Goal: Information Seeking & Learning: Find specific fact

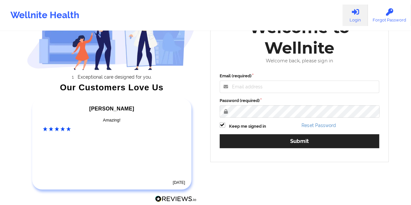
scroll to position [65, 0]
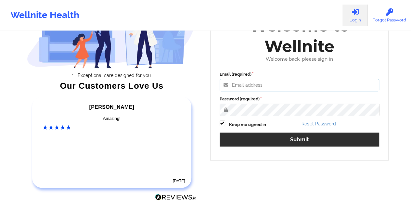
type input "[EMAIL_ADDRESS][DOMAIN_NAME]"
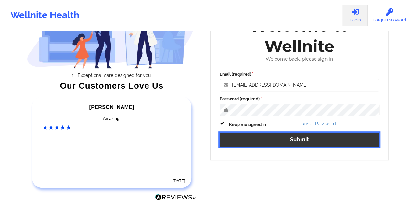
click at [293, 144] on button "Submit" at bounding box center [300, 140] width 160 height 14
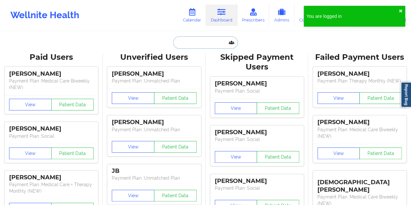
click at [210, 46] on input "text" at bounding box center [205, 42] width 64 height 12
paste input "alifamularo@gmail.com"
type input "alifamularo@gmail.com"
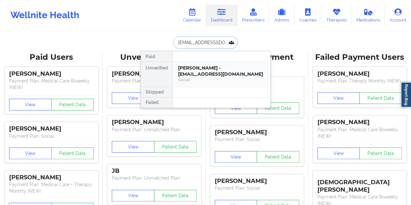
click at [209, 74] on div "Allison Famularo - alifamularo@gmail.com" at bounding box center [221, 71] width 87 height 12
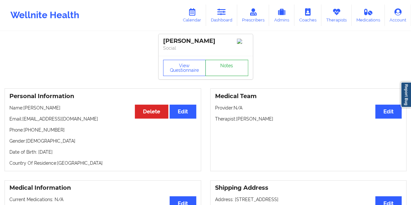
click at [228, 70] on link "Notes" at bounding box center [226, 68] width 43 height 16
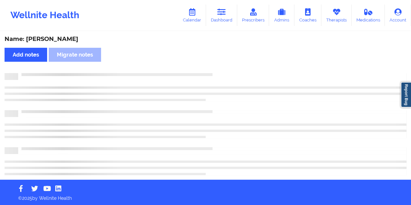
click at [68, 38] on div "Name: Allison Famularo" at bounding box center [206, 38] width 402 height 7
copy div "Famularo"
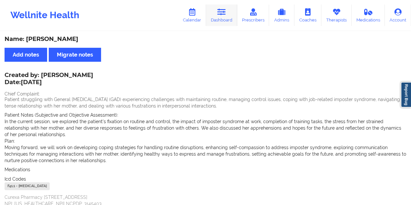
click at [230, 19] on link "Dashboard" at bounding box center [221, 15] width 31 height 21
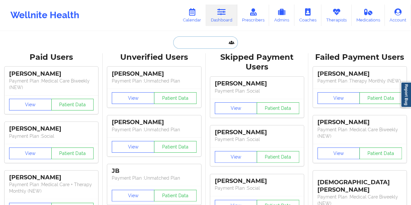
click at [195, 43] on input "text" at bounding box center [205, 42] width 64 height 12
paste input "bonnie.lee.bagley@gmail.com"
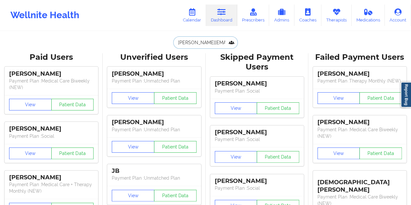
paste input "abelhadjy@ornl.gov"
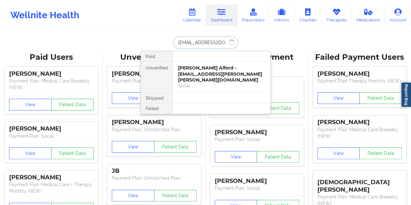
type input "abelhadjy@ornl.gov"
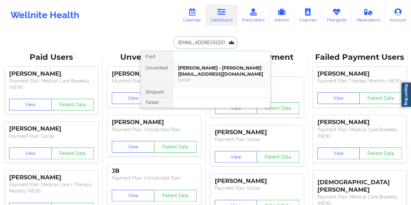
click at [227, 71] on div "Jamail Younes Abelhad - abelhadjy@ornl.gov" at bounding box center [221, 71] width 87 height 12
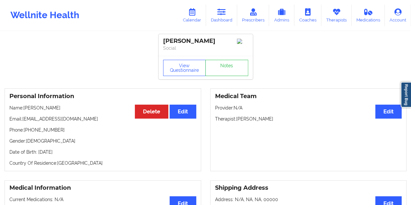
click at [196, 152] on div "Personal Information Edit Delete Name: Jamail Younes Abelhad Email: abelhadjy@o…" at bounding box center [103, 129] width 197 height 83
click at [226, 76] on link "Notes" at bounding box center [226, 68] width 43 height 16
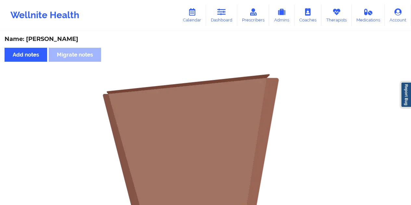
drag, startPoint x: 184, startPoint y: 46, endPoint x: 205, endPoint y: 30, distance: 26.4
click at [185, 46] on div "Name: Jamail Younes Abelhad Add notes Migrate notes No notes" at bounding box center [205, 194] width 411 height 325
click at [215, 20] on link "Dashboard" at bounding box center [221, 15] width 31 height 21
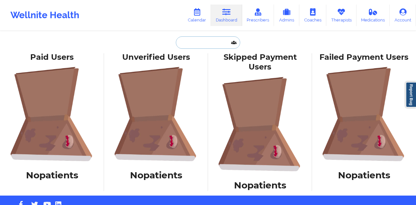
click at [188, 44] on input "text" at bounding box center [208, 42] width 64 height 12
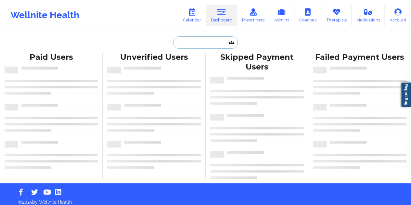
click at [204, 39] on input "text" at bounding box center [205, 42] width 64 height 12
paste input "nicolewoods3333@gmail.com"
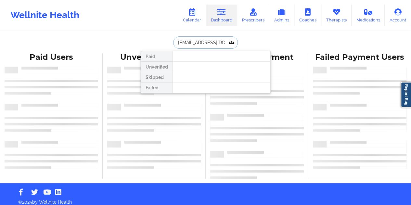
scroll to position [0, 10]
type input "nicolewoods3333@gmail.com"
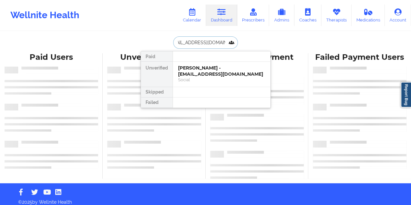
scroll to position [0, 0]
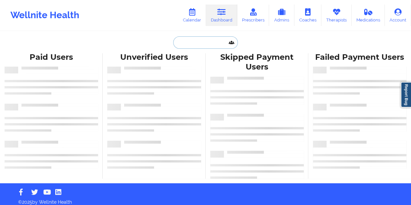
click at [218, 40] on input "text" at bounding box center [205, 42] width 64 height 12
paste input "mhtrobman@gmail.com"
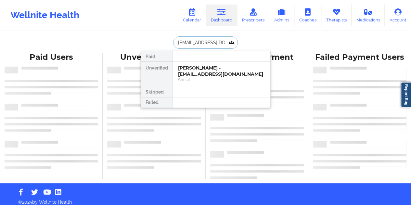
click at [208, 43] on input "mhtrobman@gmail.com" at bounding box center [205, 42] width 64 height 12
paste input "cshoyte"
type input "cshoyte@gmail.com"
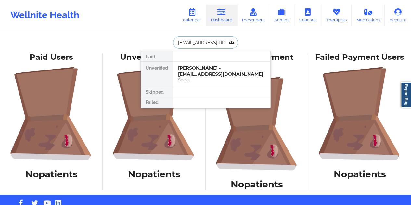
click at [215, 43] on input "cshoyte@gmail.com" at bounding box center [205, 42] width 64 height 12
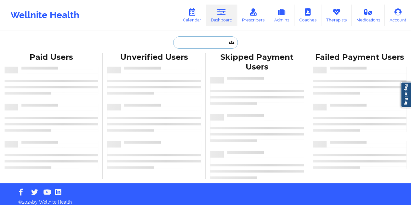
click at [203, 43] on input "text" at bounding box center [205, 42] width 64 height 12
paste input "sujataraju68@yahoo.com"
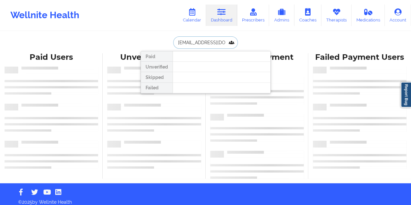
scroll to position [0, 0]
type input "sujataraju68@yahoo.com"
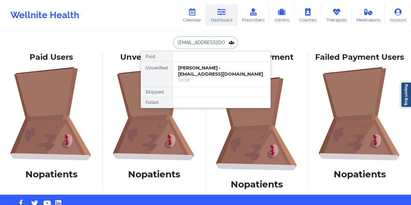
scroll to position [0, 0]
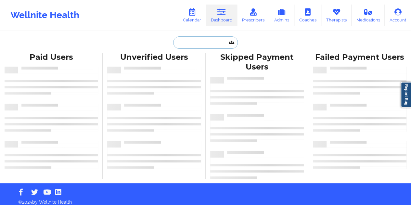
click at [192, 45] on input "text" at bounding box center [205, 42] width 64 height 12
click at [218, 43] on input "text" at bounding box center [205, 42] width 64 height 12
paste input "zacharyslynch@gmail.com"
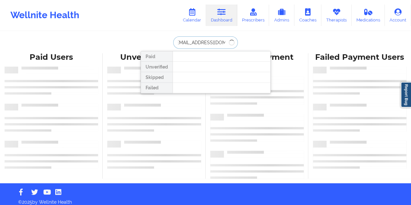
type input "zacharyslynch@gmail.com"
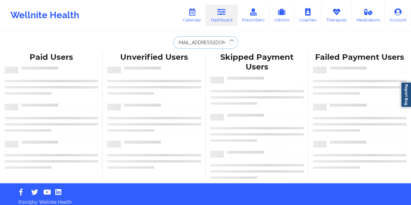
scroll to position [0, 0]
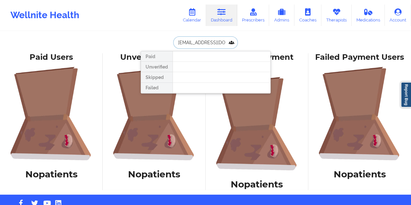
click at [208, 45] on input "zacharyslynch@gmail.com" at bounding box center [205, 42] width 64 height 12
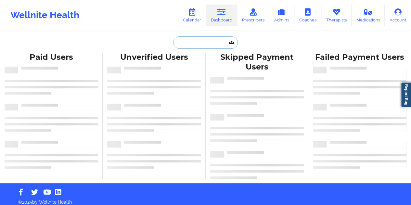
click at [211, 40] on input "text" at bounding box center [205, 42] width 64 height 12
paste input "[EMAIL_ADDRESS][DOMAIN_NAME]"
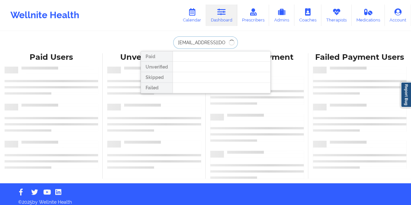
type input "[EMAIL_ADDRESS][DOMAIN_NAME]"
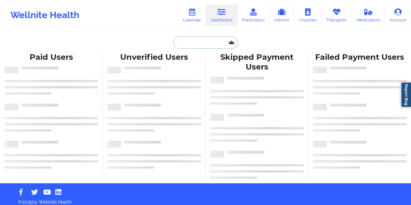
click at [197, 41] on input "text" at bounding box center [205, 42] width 64 height 12
paste input "jordanhollo@gmail.com"
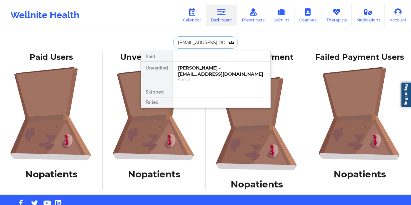
drag, startPoint x: 206, startPoint y: 41, endPoint x: 203, endPoint y: 39, distance: 3.8
click at [206, 41] on input "jordanhollo@gmail.com" at bounding box center [205, 42] width 64 height 12
click at [204, 47] on input "jordanhollo@gmail.com" at bounding box center [205, 42] width 64 height 12
paste input "+1903-650-2059"
type input "+1903-650-2059"
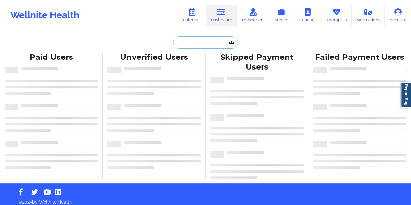
click at [206, 45] on input "text" at bounding box center [205, 42] width 64 height 12
paste input "katelynk1994@gmail.com"
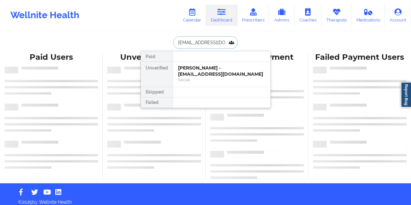
click at [212, 44] on input "katelynk1994@gmail.com" at bounding box center [205, 42] width 64 height 12
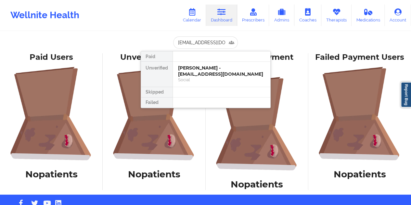
click at [210, 50] on div "Paid Users No patients Unverified Users No patients Skipped Payment Users No pa…" at bounding box center [205, 122] width 411 height 146
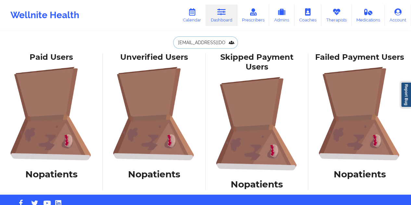
click at [208, 44] on input "katelynk1994@gmail.com" at bounding box center [205, 42] width 64 height 12
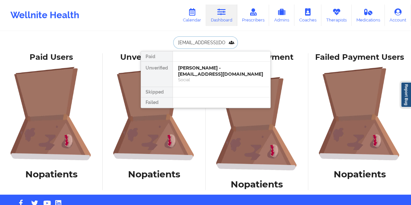
paste input "william.spettmann"
type input "william.spettmann@gmail.com"
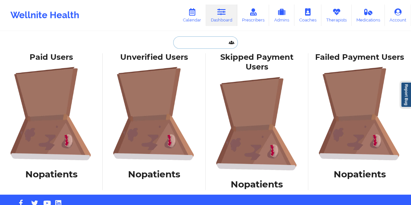
click at [214, 40] on input "text" at bounding box center [205, 42] width 64 height 12
paste input "[EMAIL_ADDRESS][DOMAIN_NAME]"
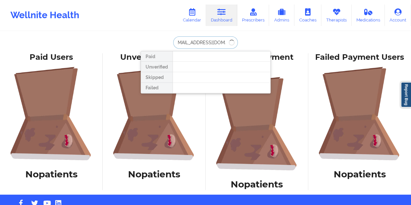
type input "[EMAIL_ADDRESS][DOMAIN_NAME]"
